Goal: Transaction & Acquisition: Purchase product/service

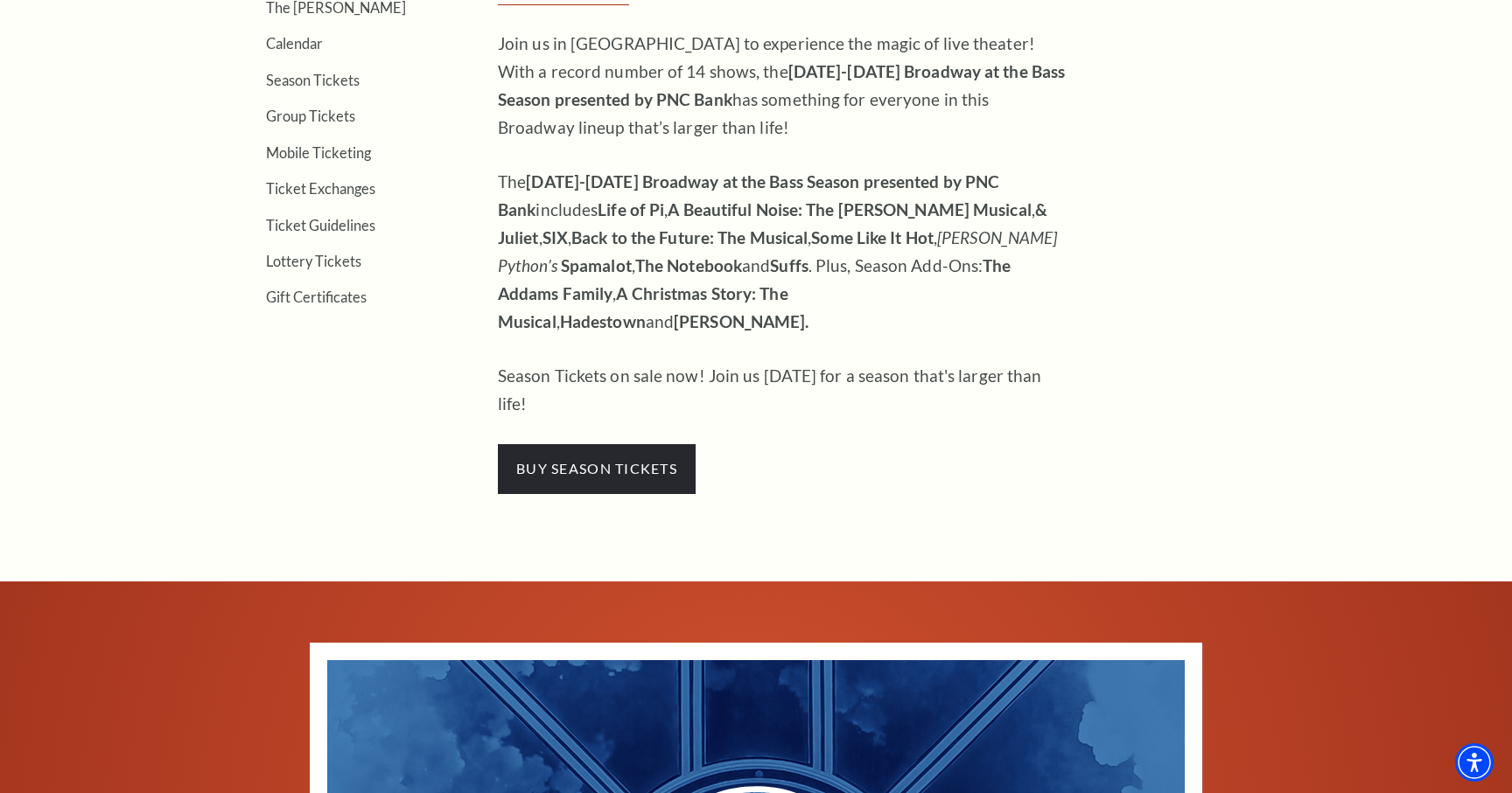
scroll to position [649, 0]
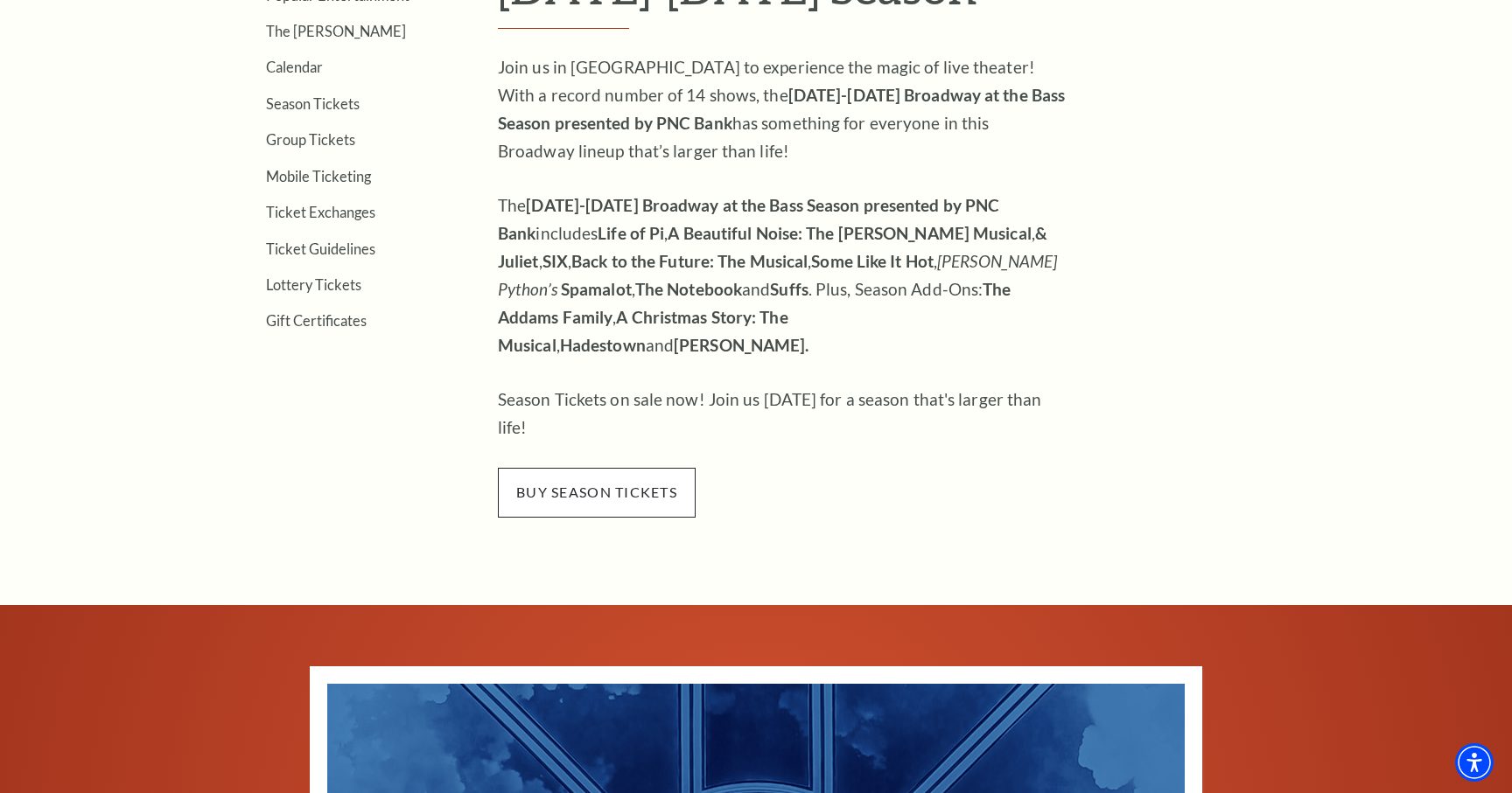
click at [655, 468] on span "buy season tickets" at bounding box center [597, 492] width 197 height 49
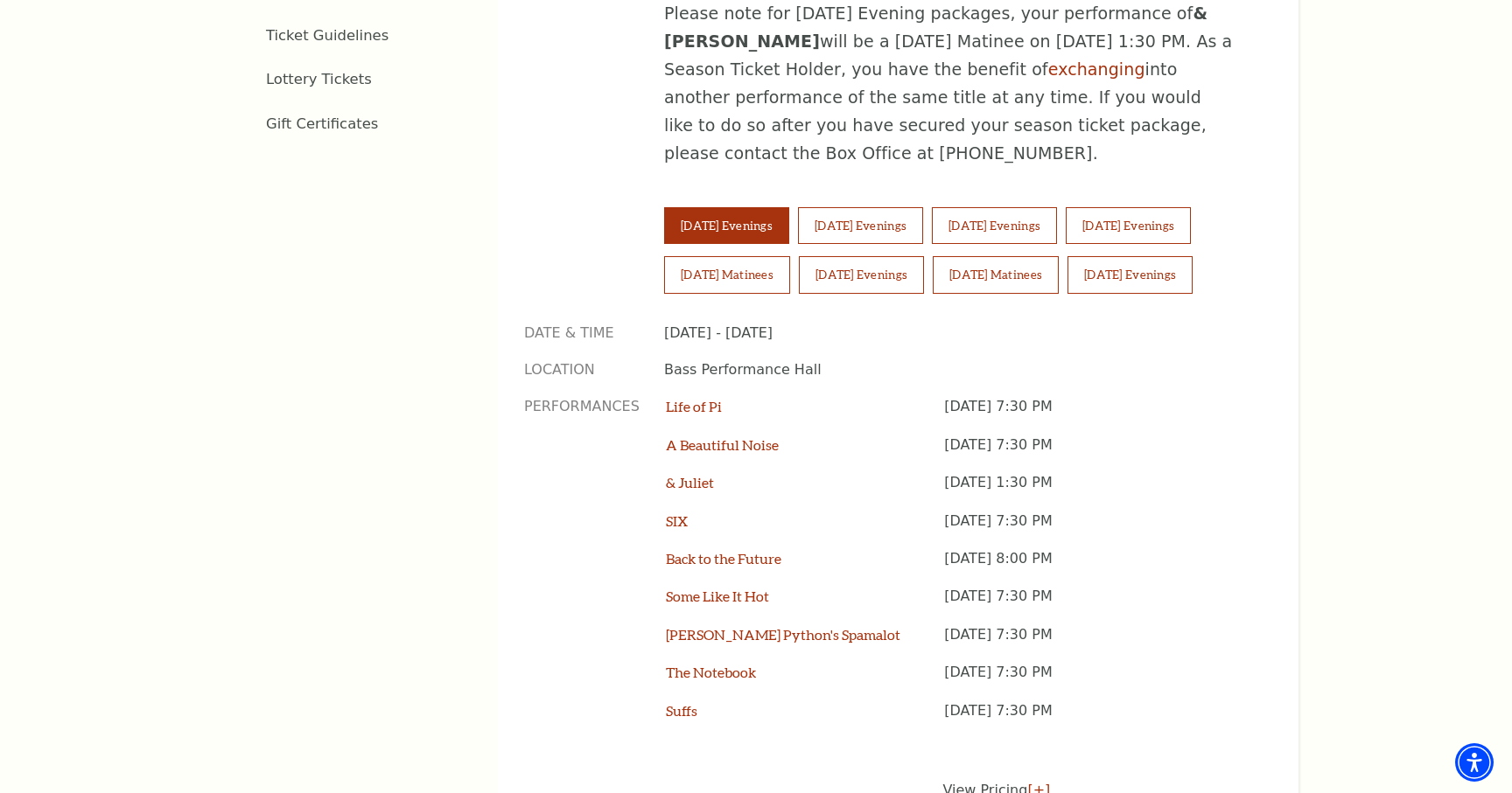
scroll to position [1227, 0]
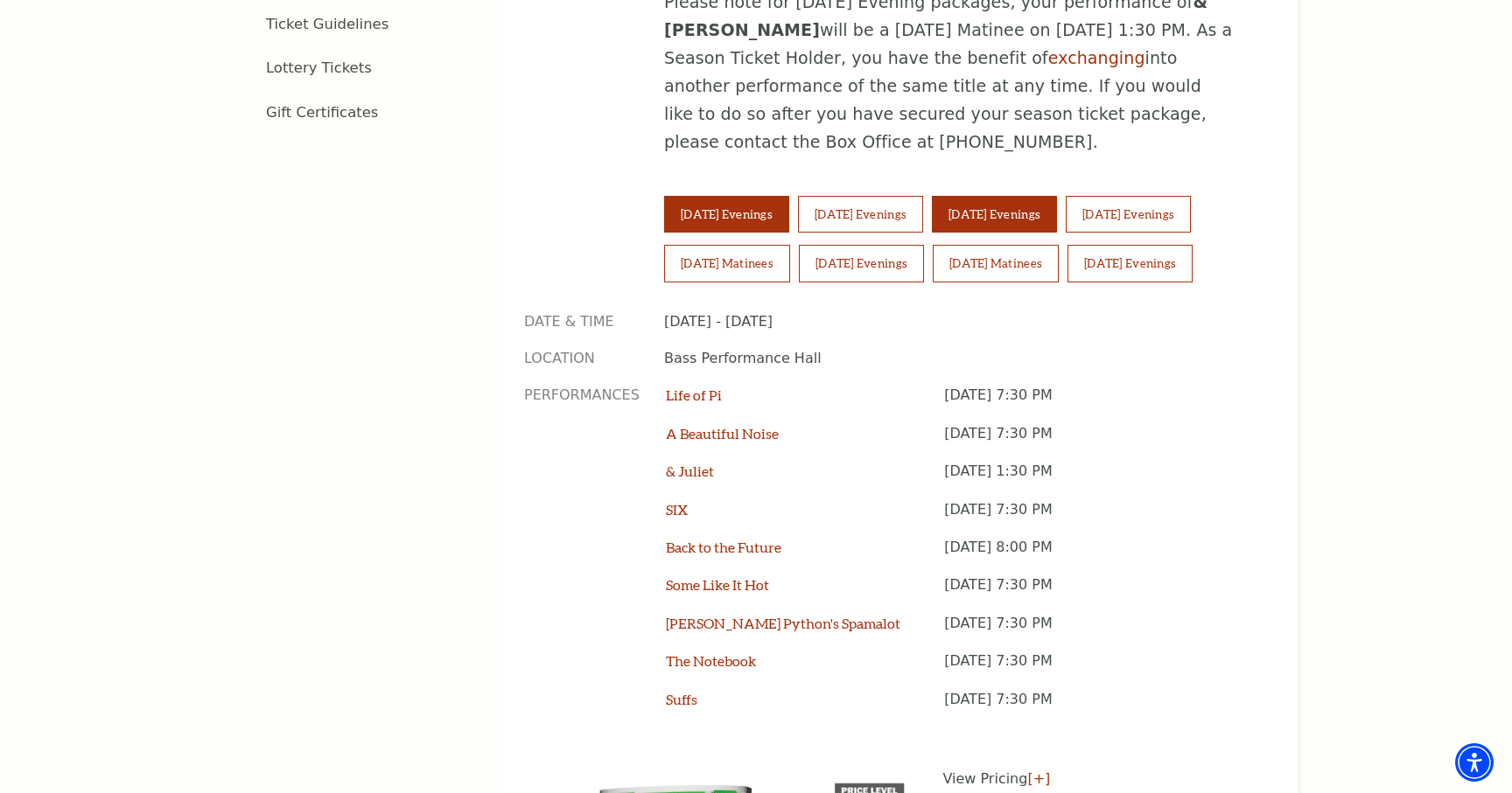
click at [1024, 196] on button "[DATE] Evenings" at bounding box center [994, 213] width 125 height 36
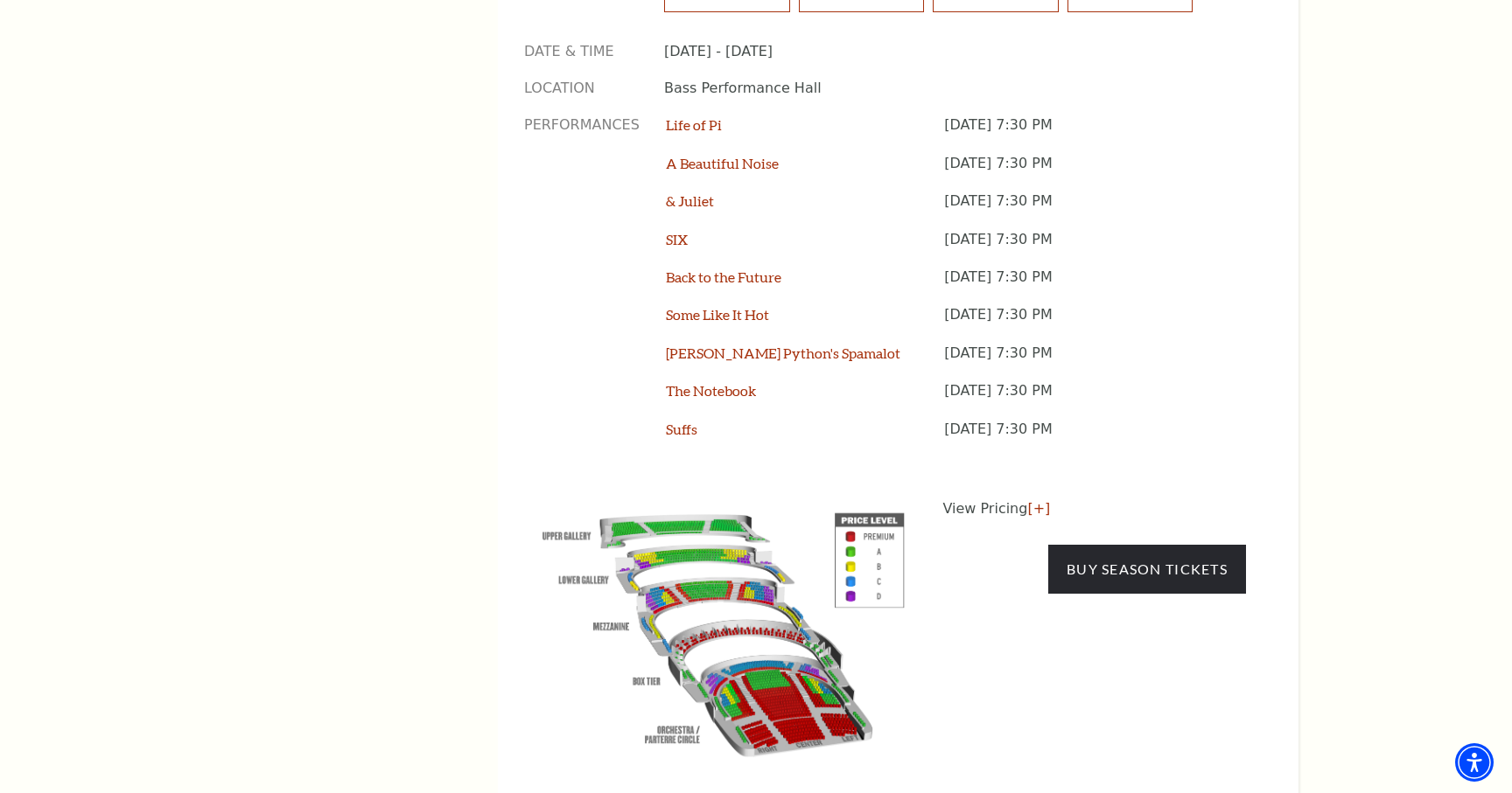
scroll to position [1502, 0]
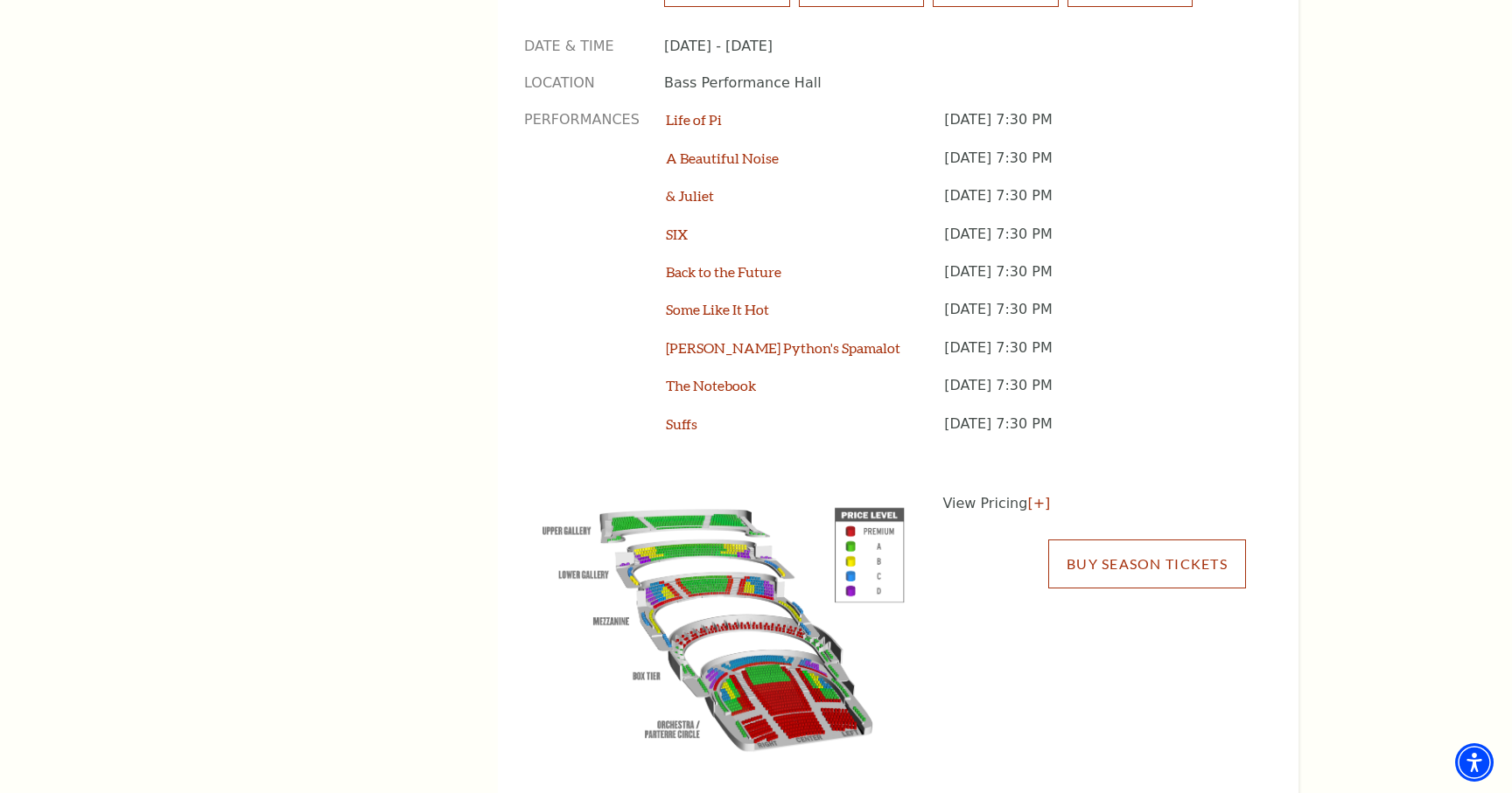
click at [1194, 540] on link "Buy Season Tickets" at bounding box center [1146, 564] width 197 height 49
click at [1027, 495] on link "[+]" at bounding box center [1039, 503] width 23 height 17
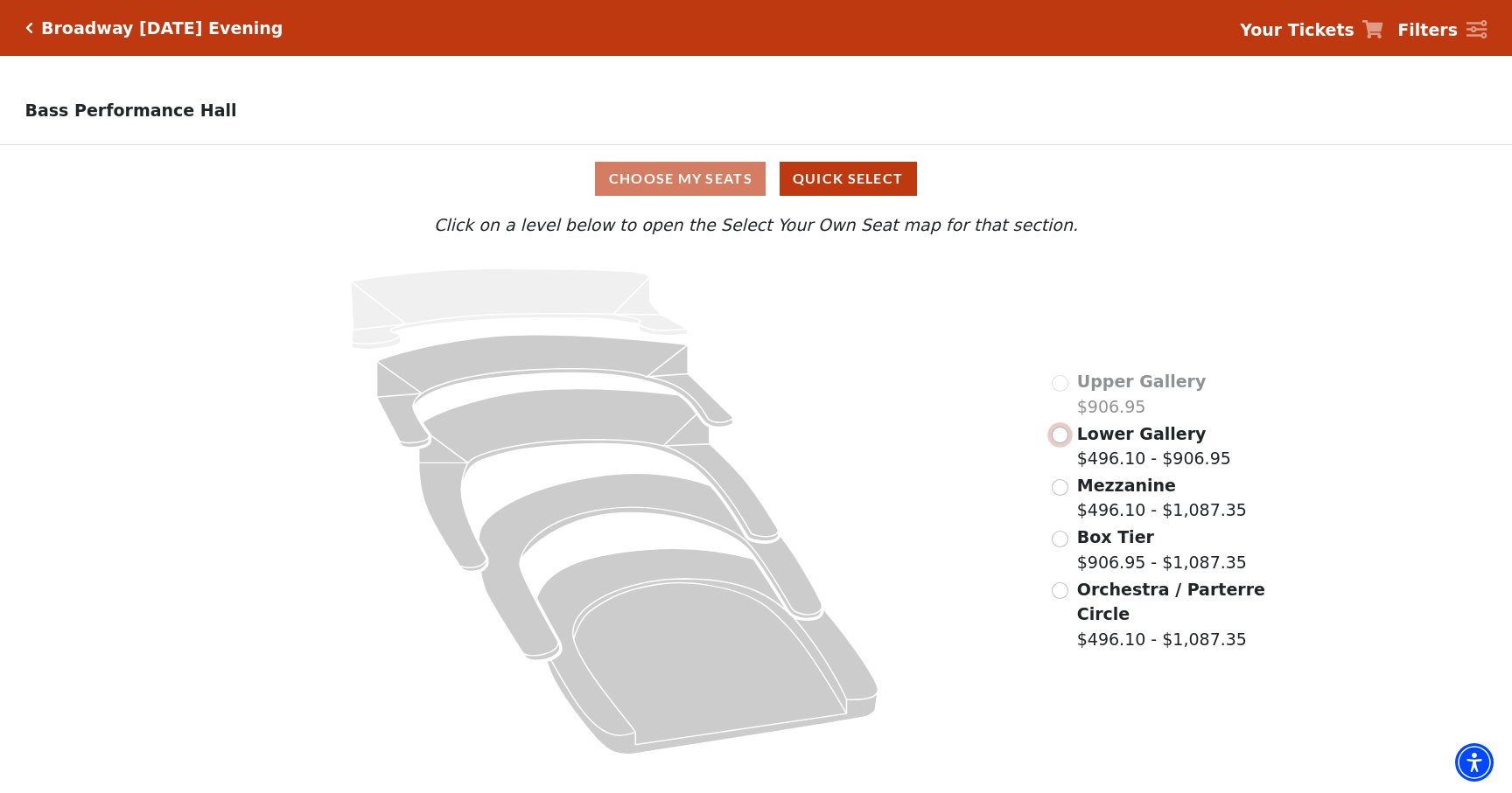
click at [1059, 434] on input "Lower Gallery$496.10 - $906.95\a" at bounding box center [1059, 435] width 17 height 17
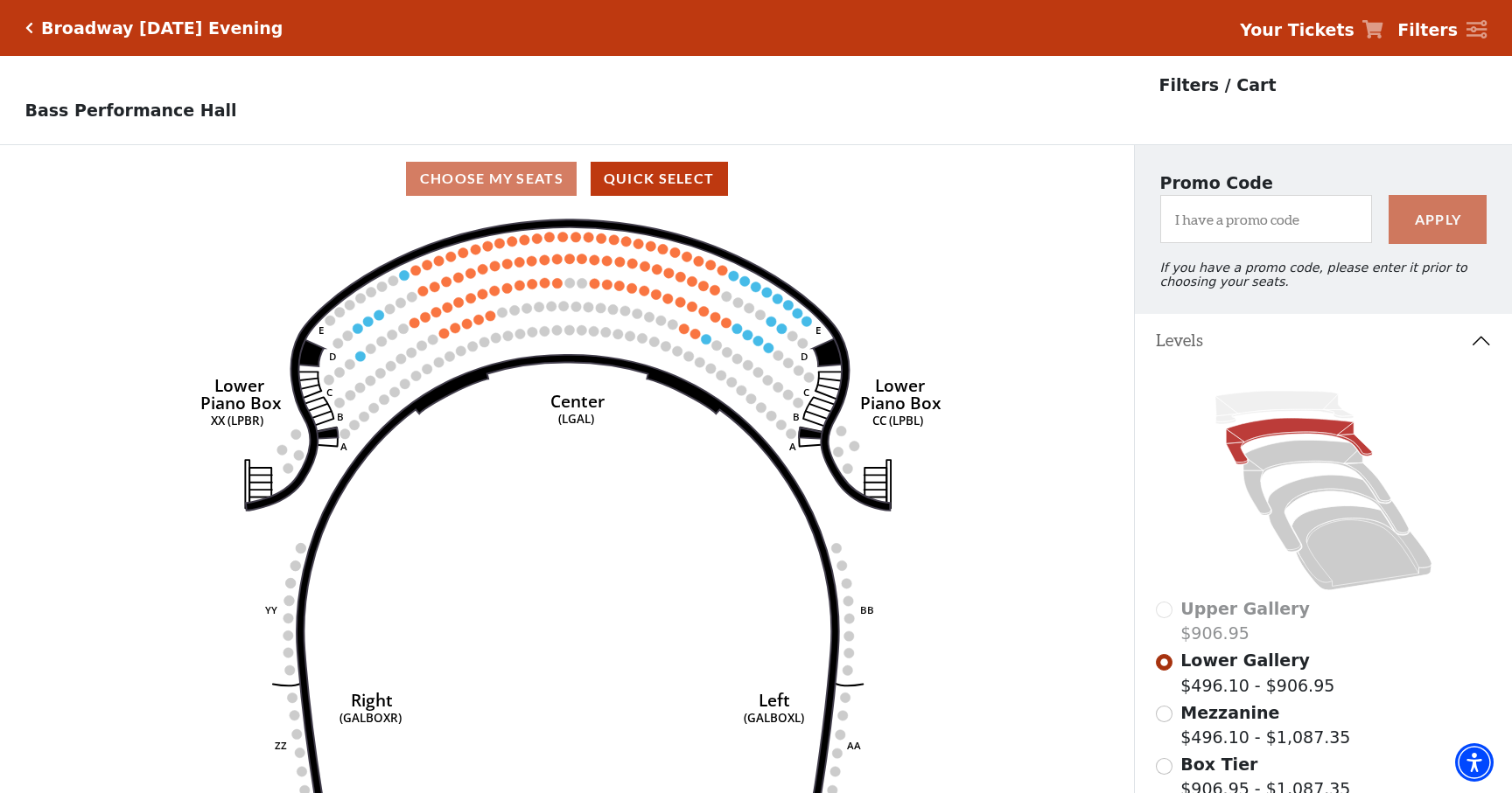
click at [31, 30] on icon "Click here to go back to filters" at bounding box center [29, 28] width 8 height 12
